Goal: Navigation & Orientation: Find specific page/section

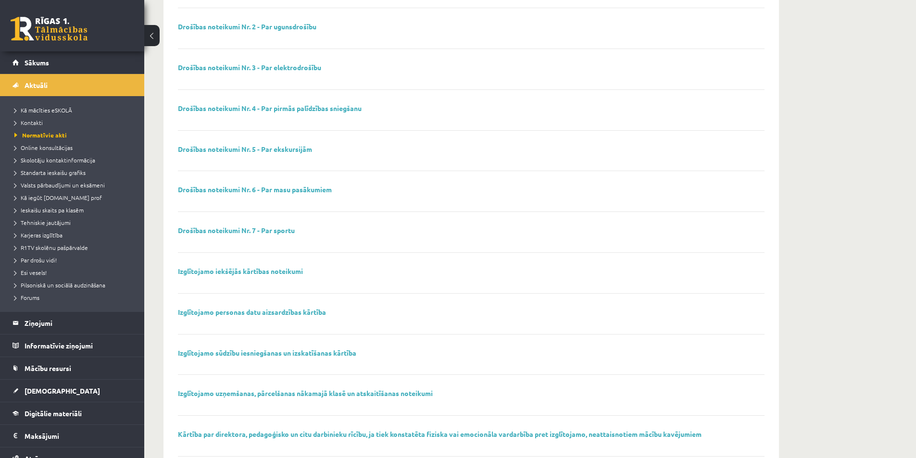
scroll to position [240, 0]
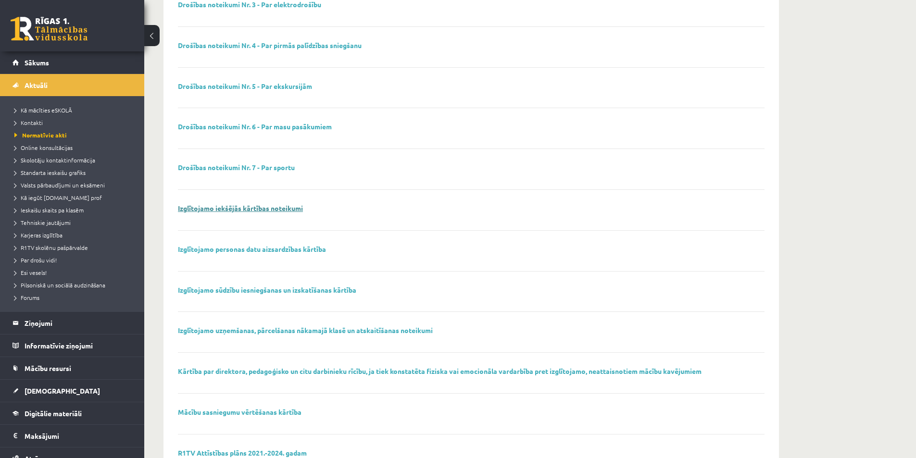
click at [270, 206] on link "Izglītojamo iekšējās kārtības noteikumi" at bounding box center [240, 208] width 125 height 9
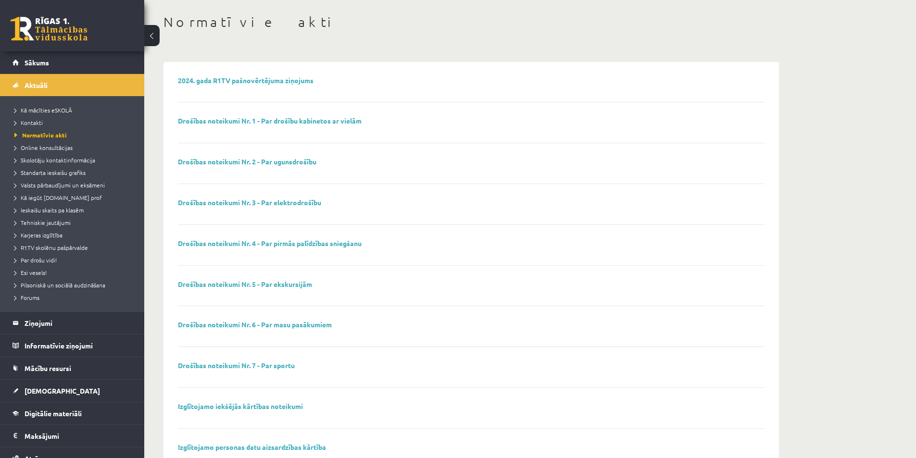
scroll to position [0, 0]
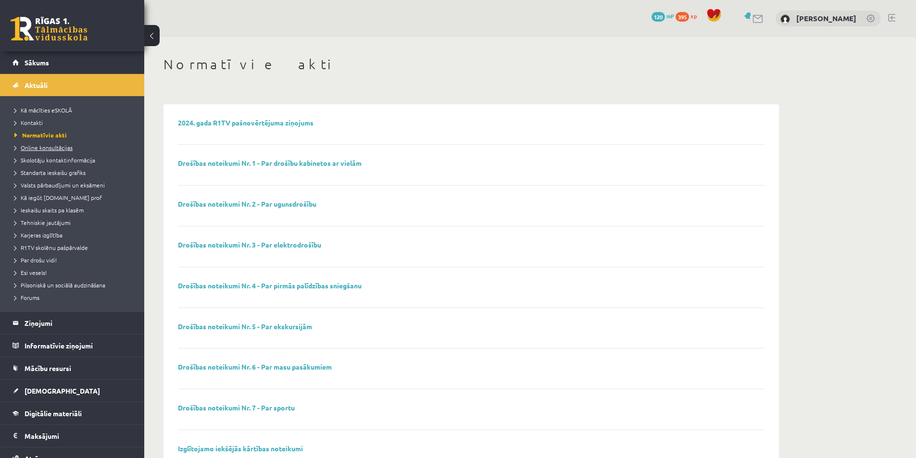
click at [66, 147] on span "Online konsultācijas" at bounding box center [43, 148] width 58 height 8
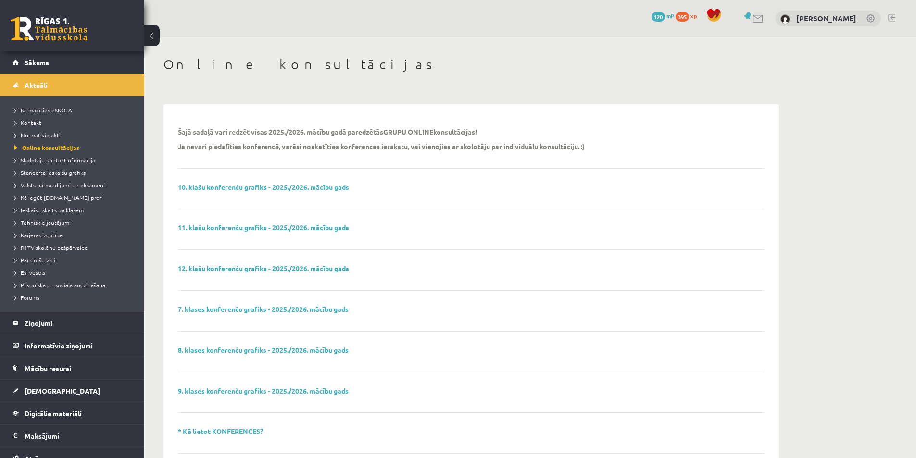
scroll to position [48, 0]
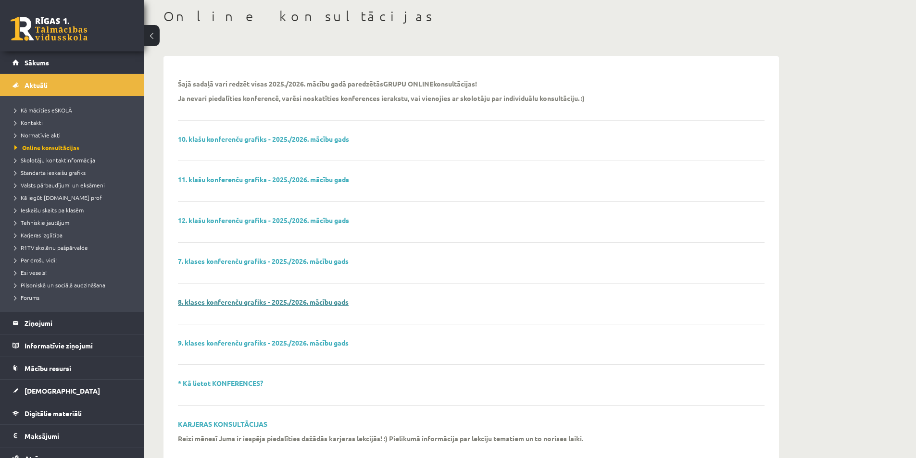
click at [334, 300] on link "8. klases konferenču grafiks - 2025./2026. mācību gads" at bounding box center [263, 302] width 171 height 9
click at [53, 347] on legend "Informatīvie ziņojumi 0" at bounding box center [79, 346] width 108 height 22
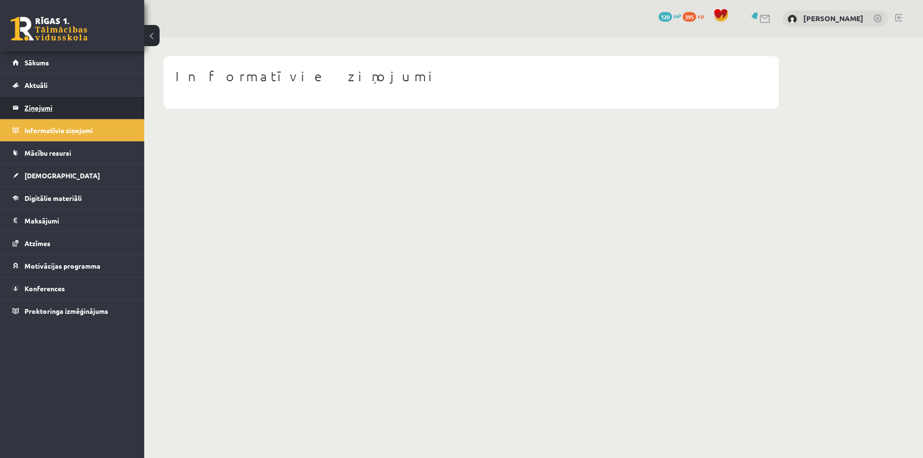
click at [45, 106] on legend "Ziņojumi 1" at bounding box center [79, 108] width 108 height 22
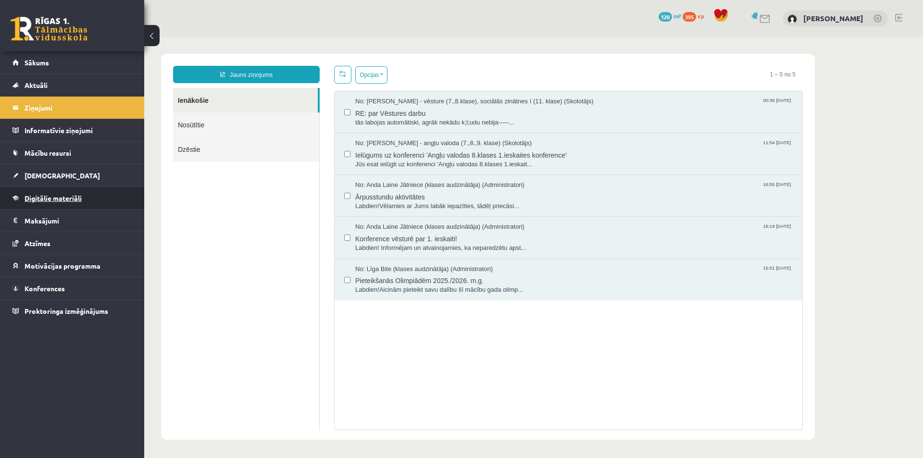
click at [69, 195] on span "Digitālie materiāli" at bounding box center [53, 198] width 57 height 9
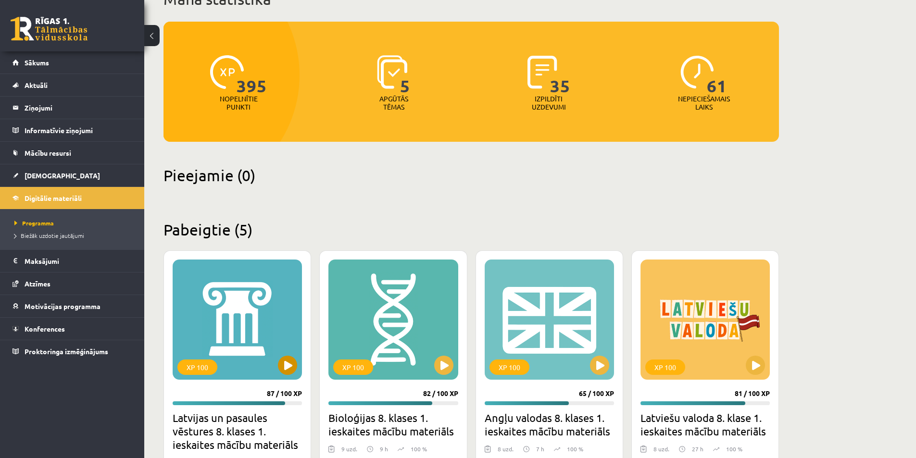
scroll to position [52, 0]
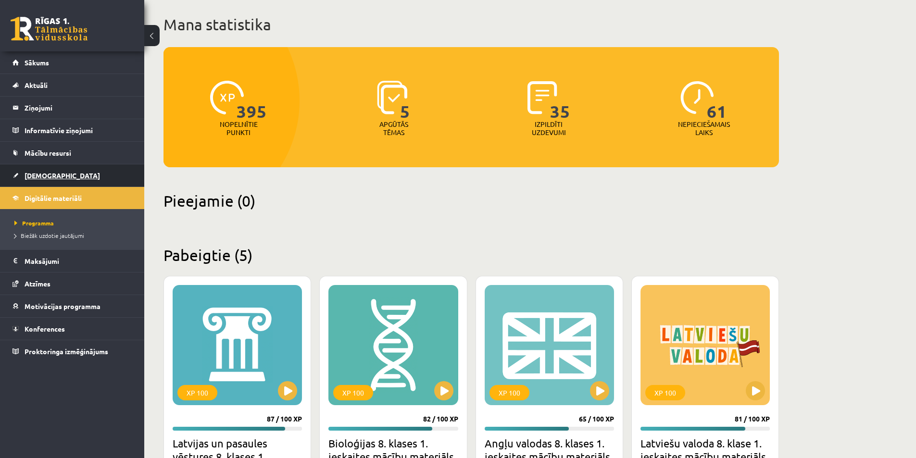
click at [33, 177] on span "[DEMOGRAPHIC_DATA]" at bounding box center [62, 175] width 75 height 9
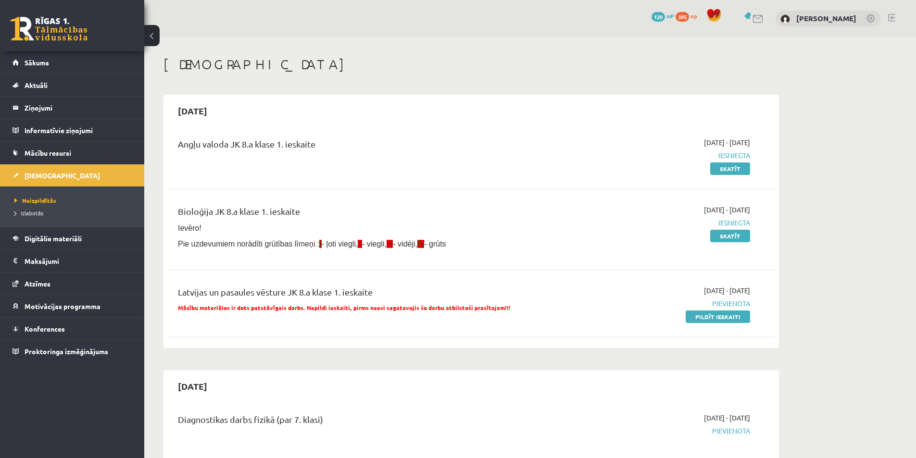
click at [890, 16] on link at bounding box center [891, 18] width 7 height 8
